Goal: Find specific page/section: Find specific page/section

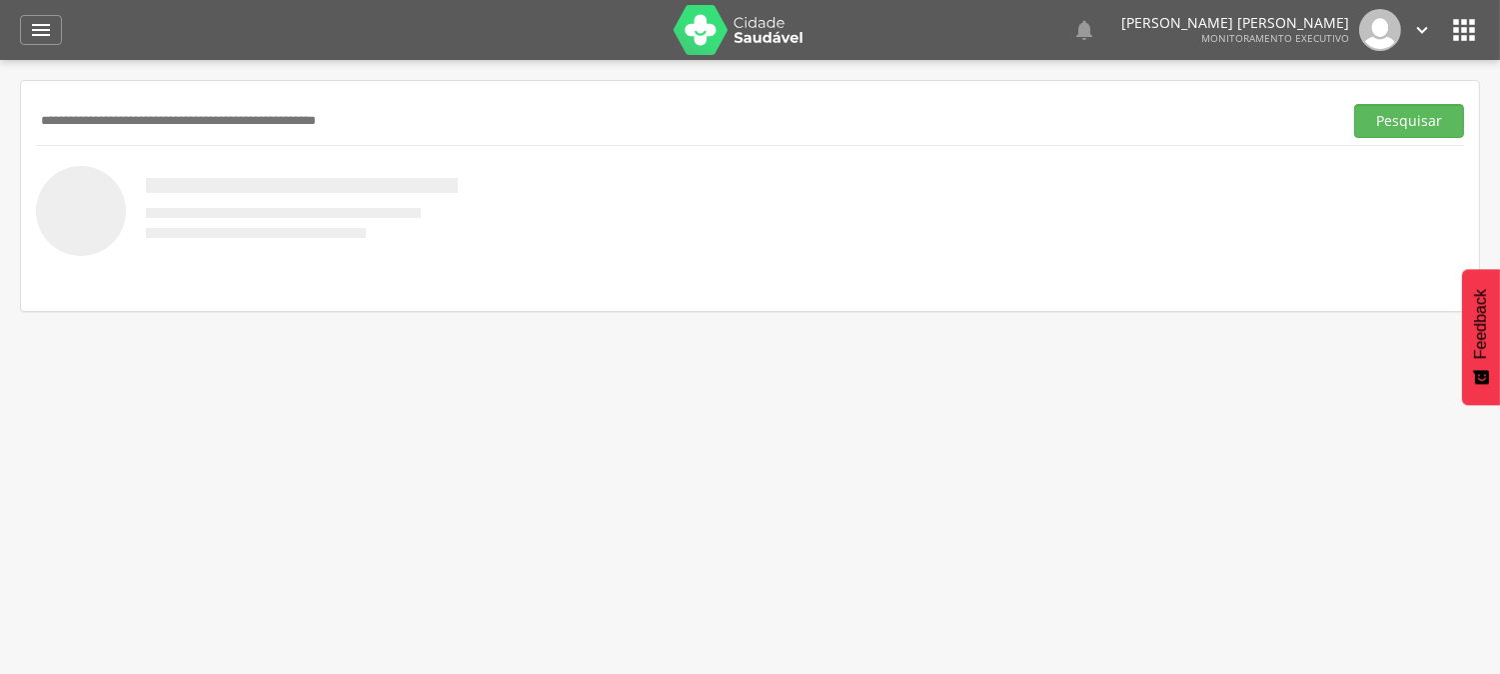
click at [246, 118] on input "text" at bounding box center [685, 121] width 1298 height 34
click at [1354, 104] on button "Pesquisar" at bounding box center [1409, 121] width 110 height 34
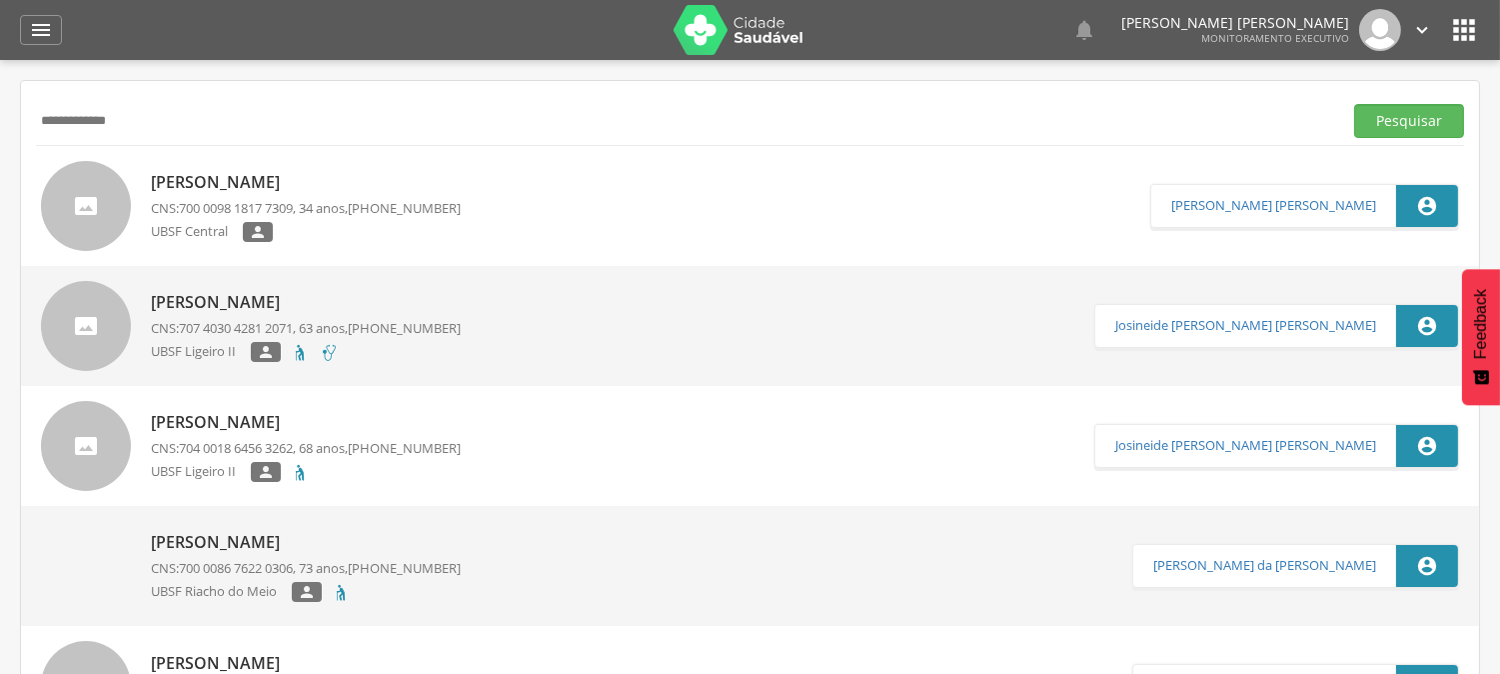
drag, startPoint x: 161, startPoint y: 125, endPoint x: 0, endPoint y: 142, distance: 161.8
click at [0, 142] on div " Supervisão  Distritos  Ubs Coordenador: - Queimadas / PB Intervalo de Tempo…" at bounding box center [750, 397] width 1500 height 674
type input "**********"
click at [1354, 104] on button "Pesquisar" at bounding box center [1409, 121] width 110 height 34
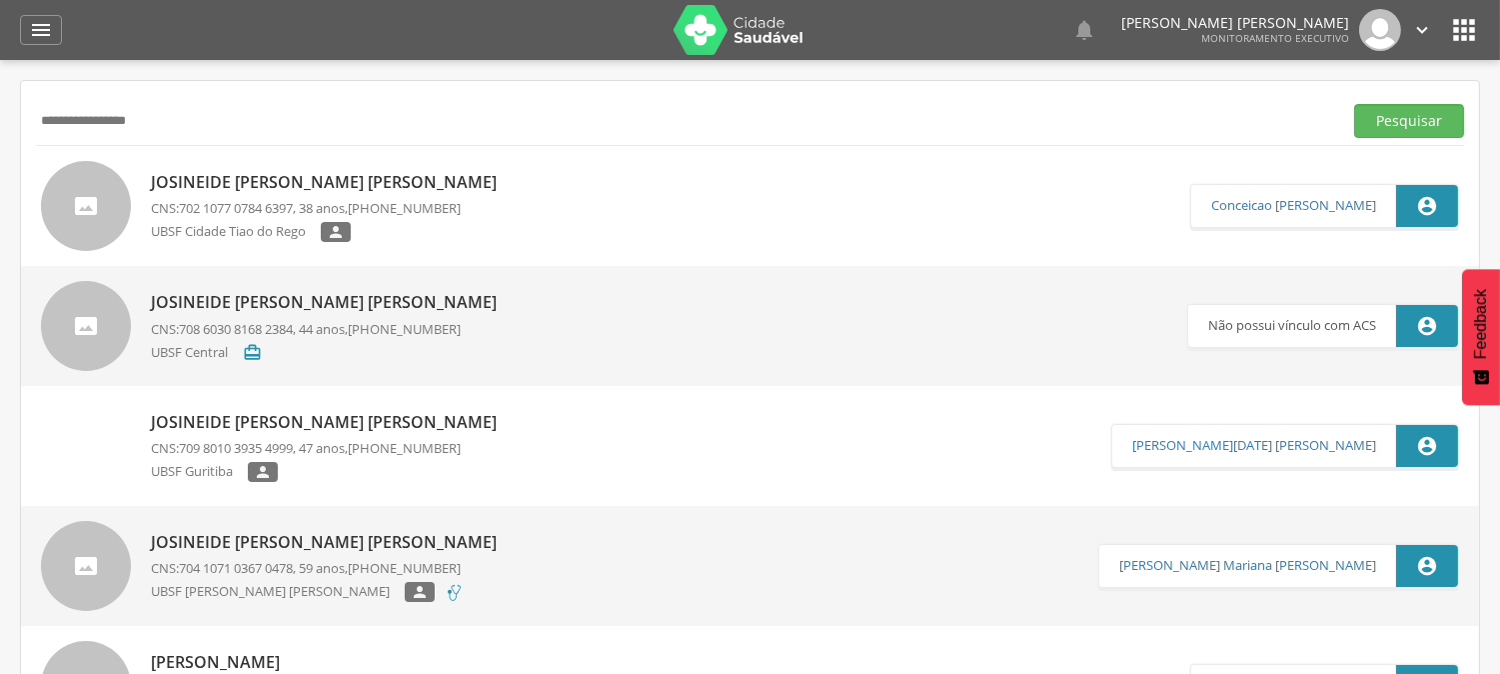
click at [305, 204] on p "CNS: 702 1077 0784 6397 , 38 anos, [PHONE_NUMBER]" at bounding box center [329, 208] width 356 height 19
type input "**********"
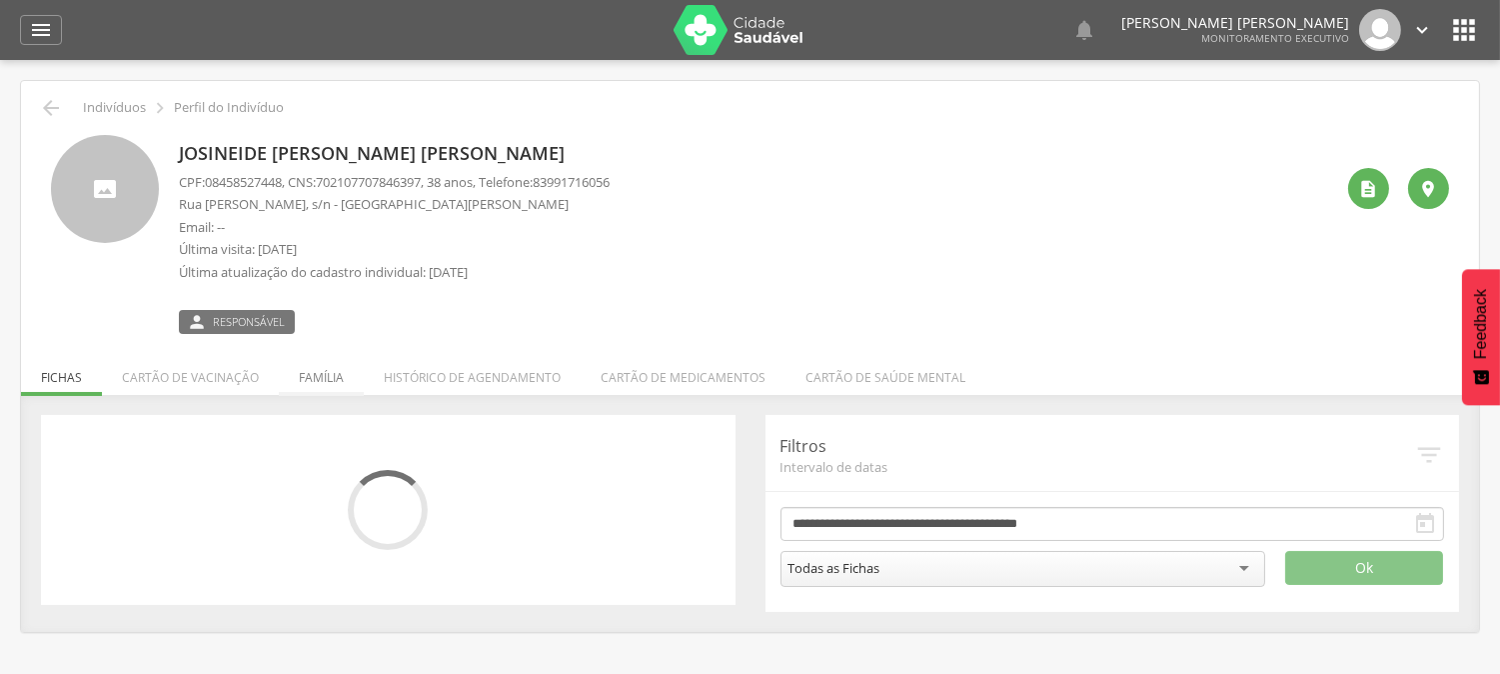
click at [325, 382] on li "Família" at bounding box center [321, 372] width 85 height 47
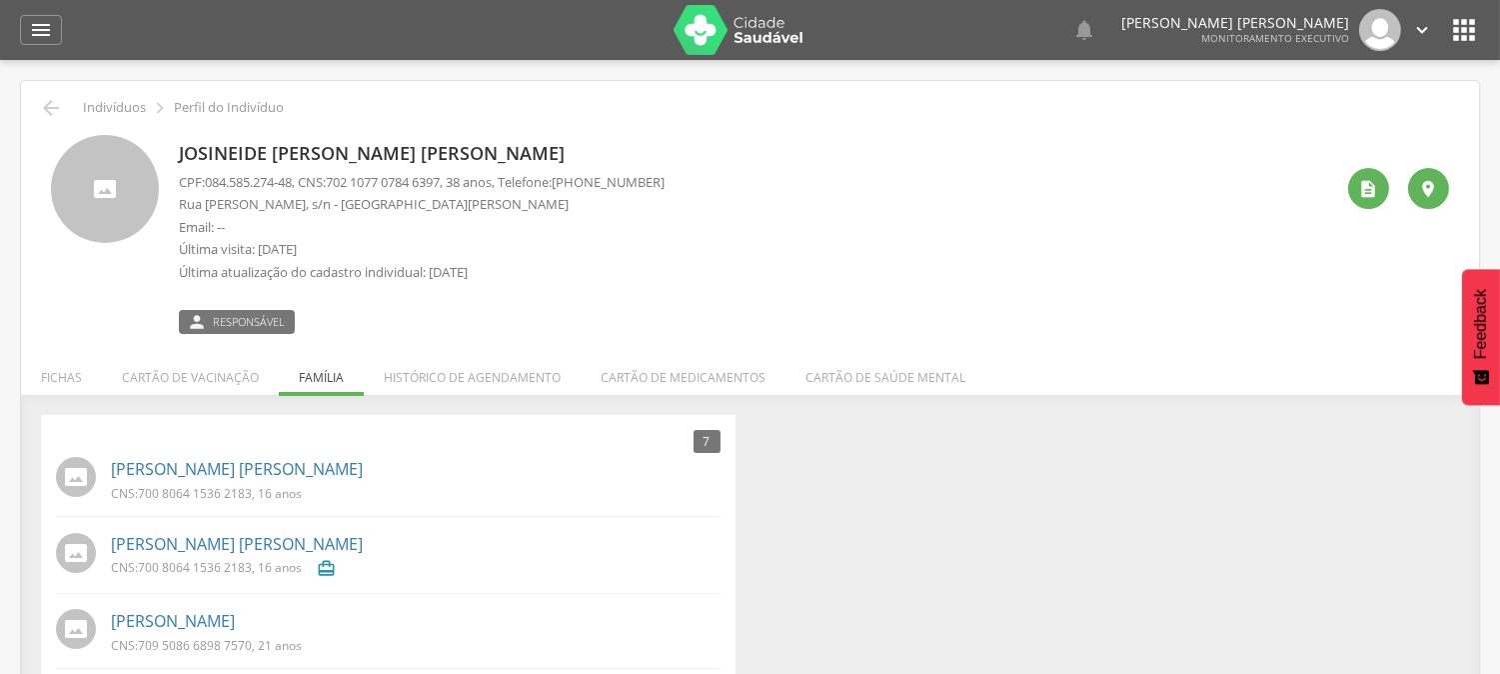
click at [1419, 31] on icon "" at bounding box center [1422, 30] width 22 height 22
click at [1353, 110] on link "Sair" at bounding box center [1353, 115] width 158 height 25
